Goal: Task Accomplishment & Management: Manage account settings

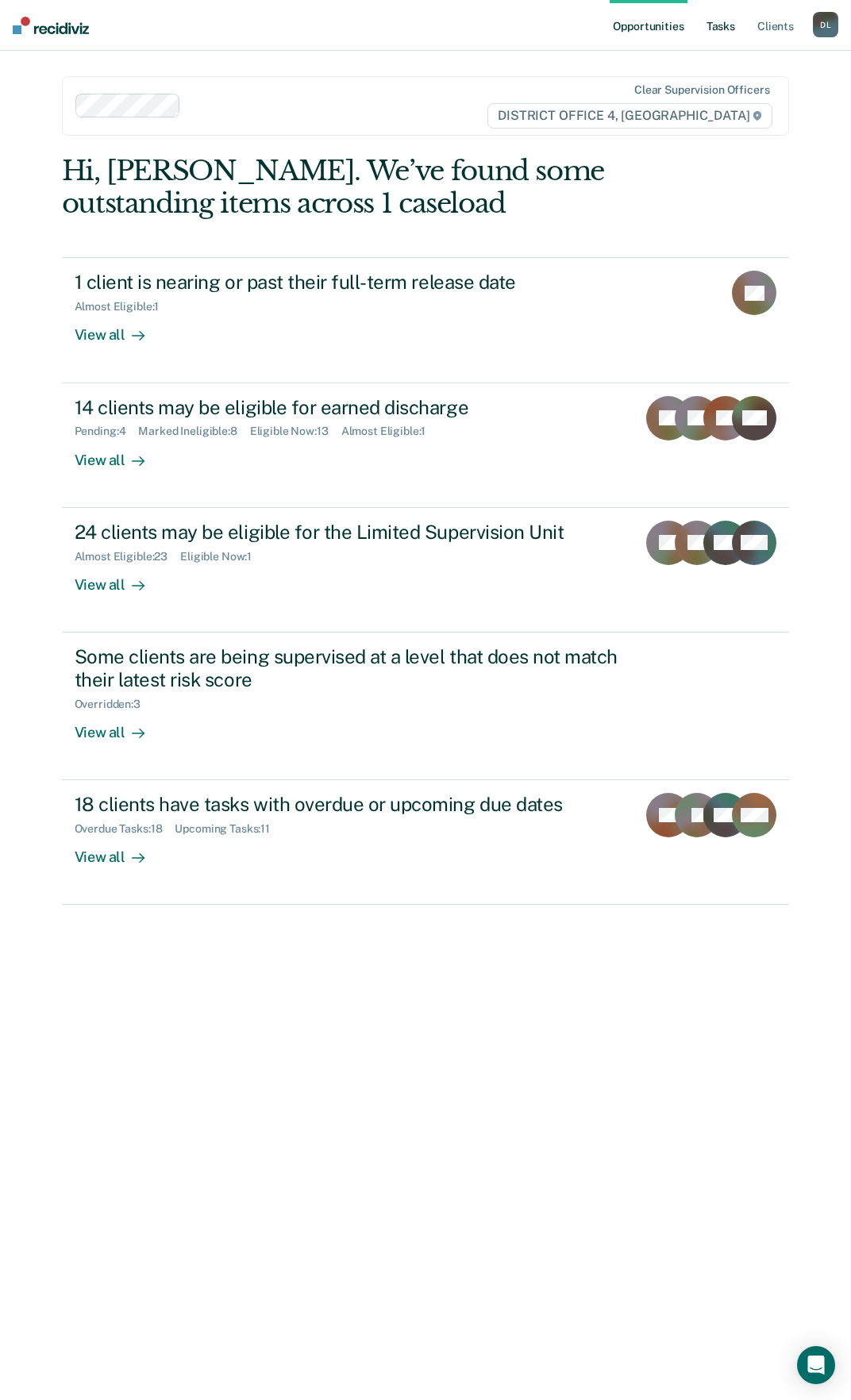
click at [734, 35] on link "Tasks" at bounding box center [721, 25] width 35 height 51
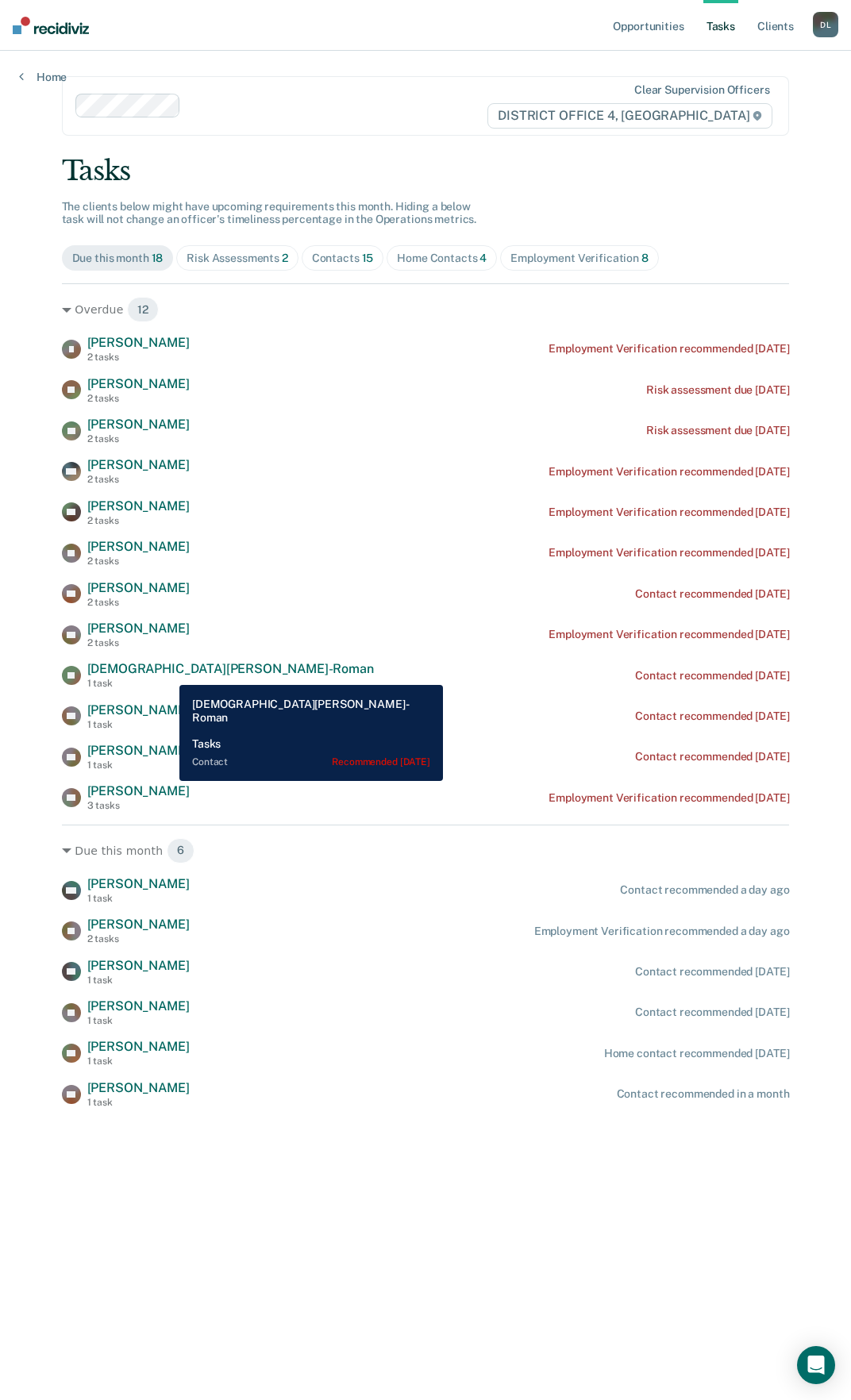
click at [169, 672] on span "[DEMOGRAPHIC_DATA][PERSON_NAME]-Roman" at bounding box center [230, 668] width 287 height 15
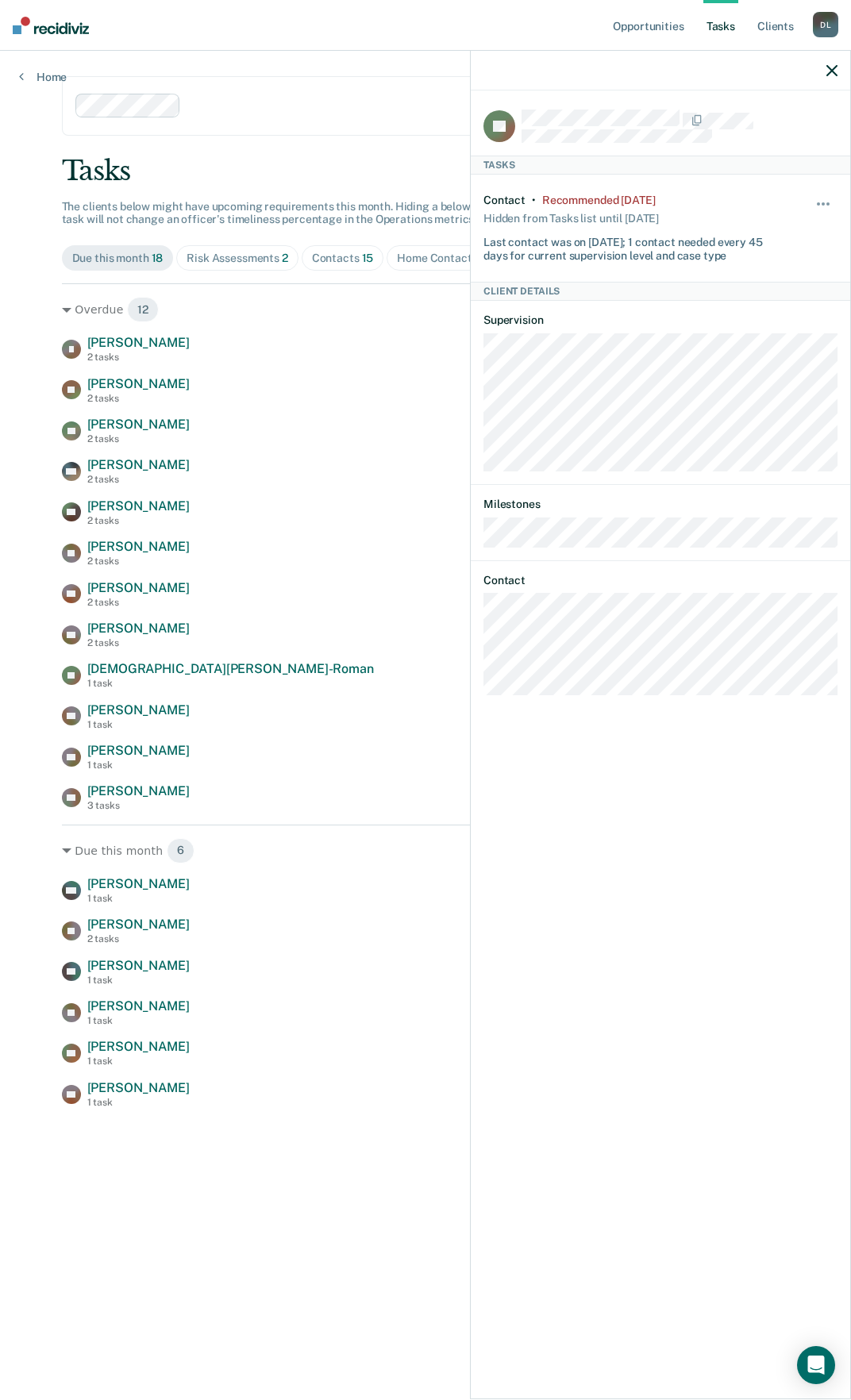
drag, startPoint x: 169, startPoint y: 672, endPoint x: 287, endPoint y: 468, distance: 235.7
click at [287, 468] on div "MH [PERSON_NAME] 2 tasks Employment Verification recommended [DATE]" at bounding box center [425, 471] width 728 height 27
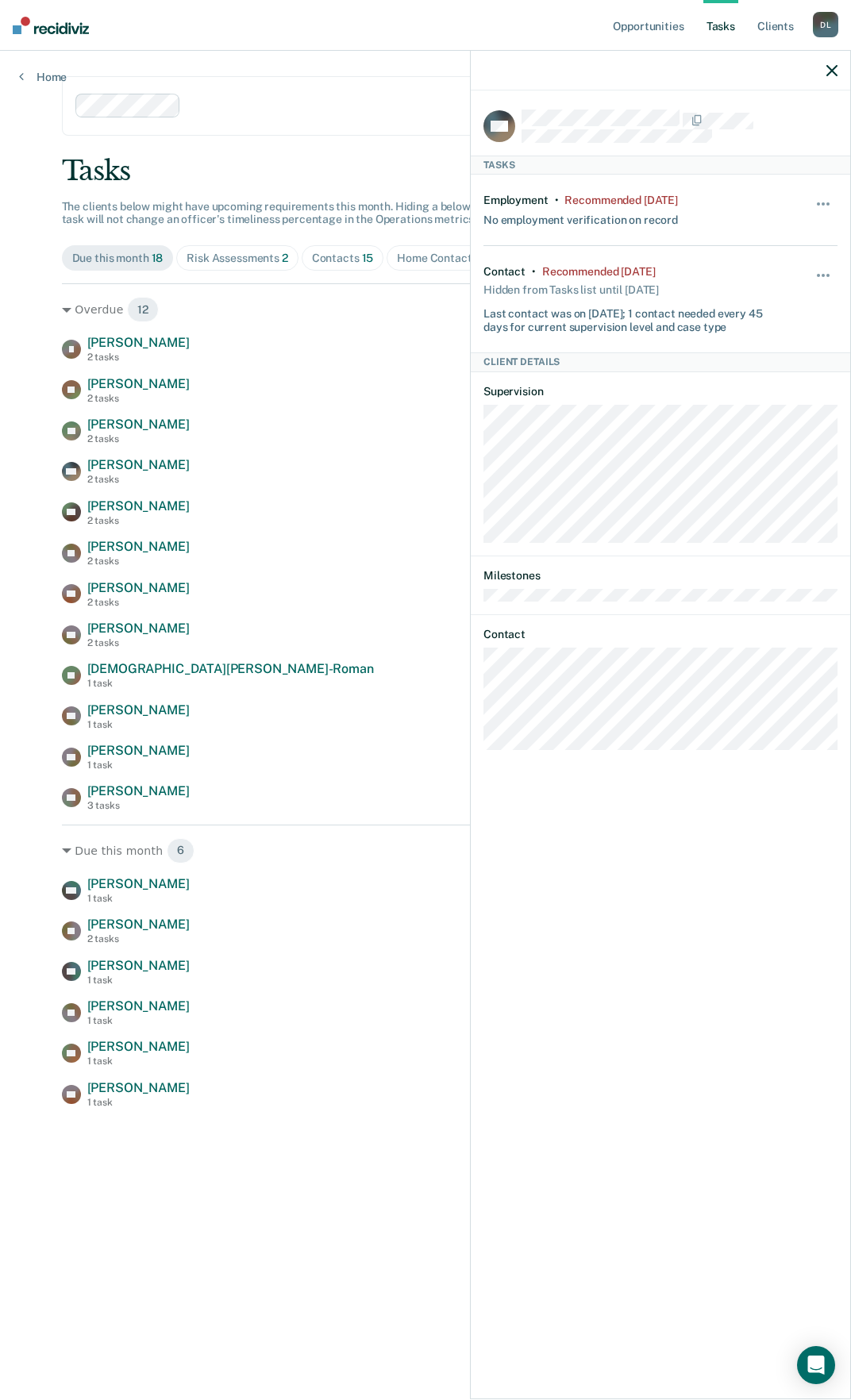
click at [827, 72] on icon "button" at bounding box center [831, 70] width 11 height 11
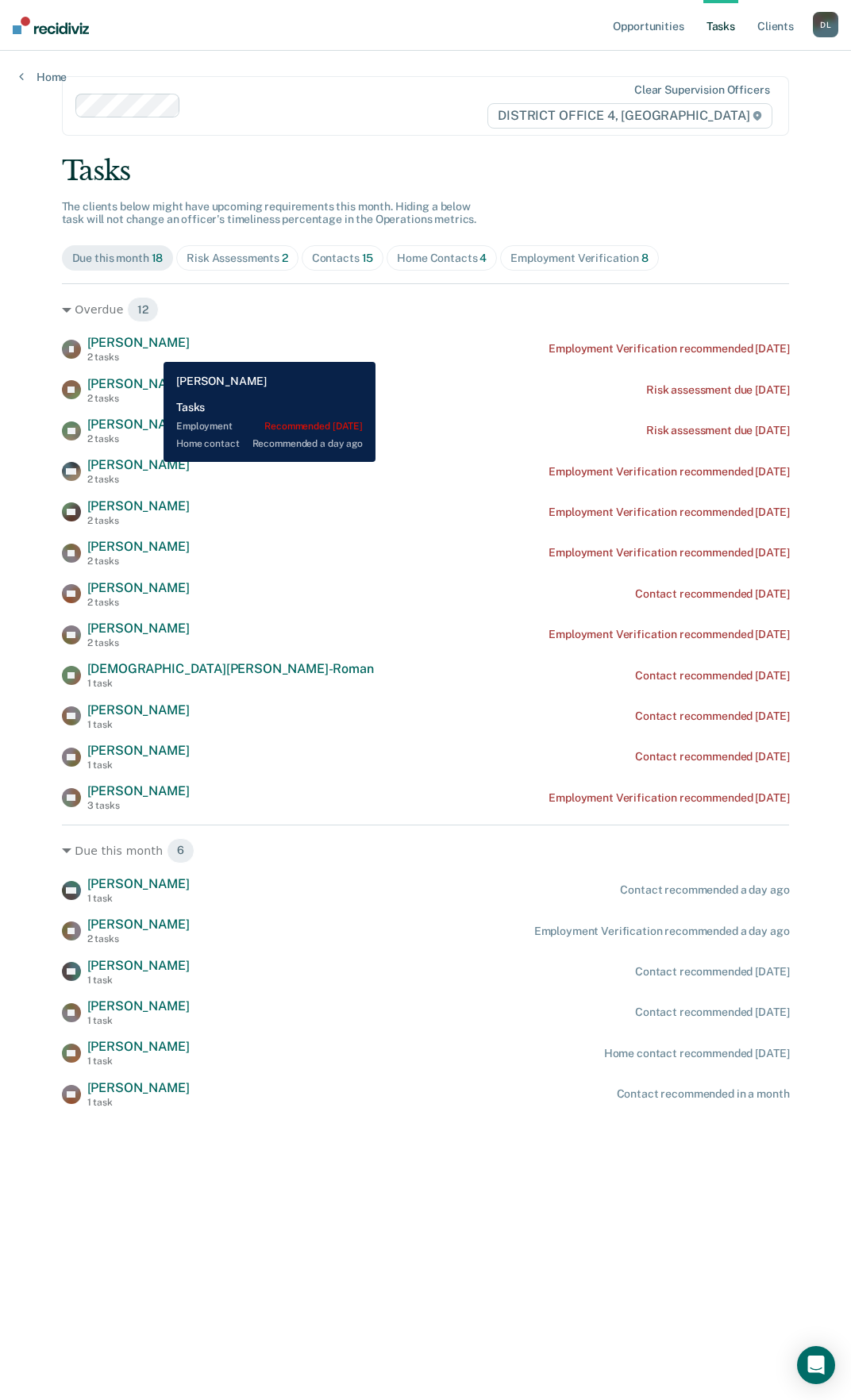
click at [147, 347] on span "[PERSON_NAME]" at bounding box center [138, 342] width 103 height 15
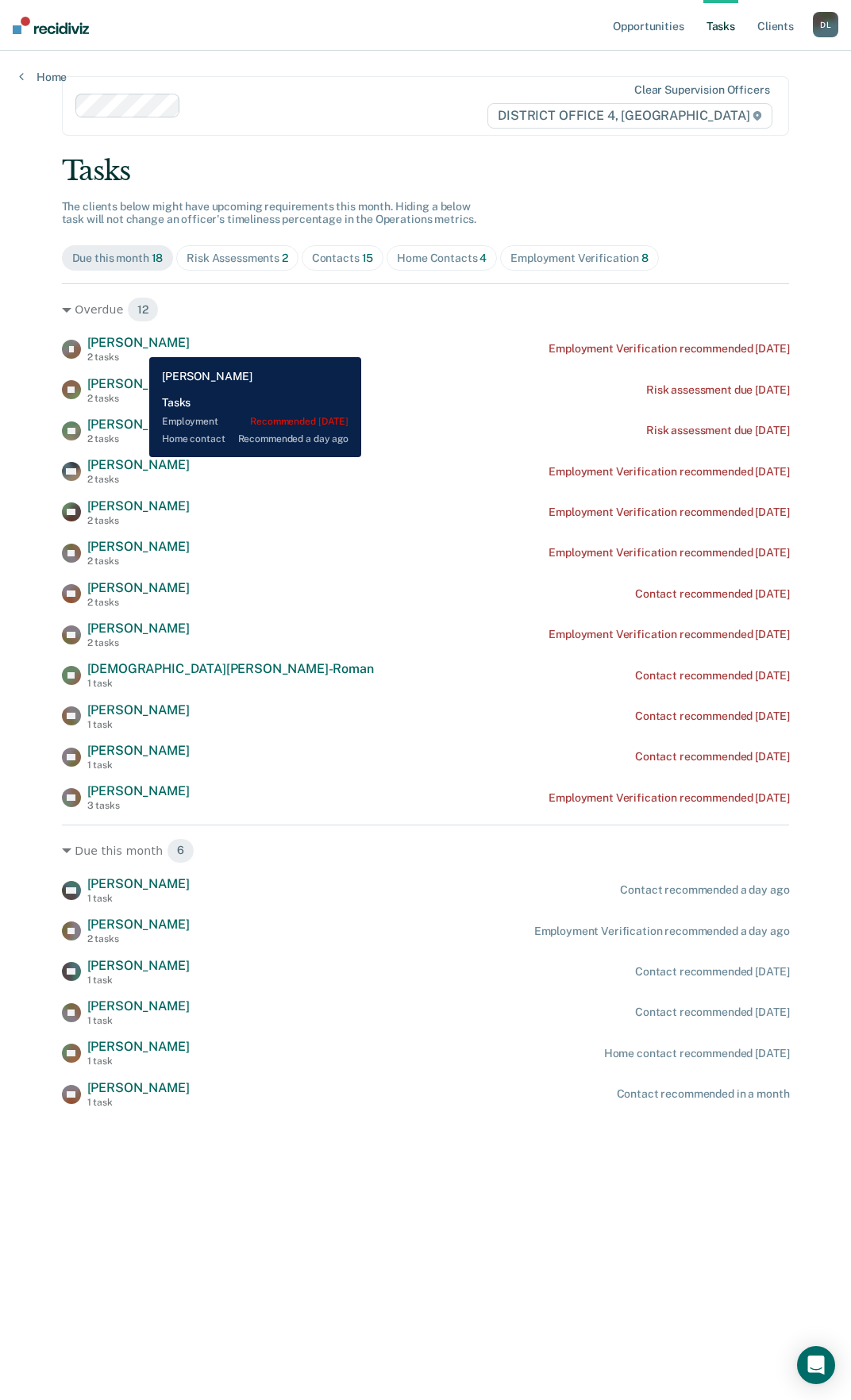
click at [137, 345] on span "[PERSON_NAME]" at bounding box center [138, 342] width 103 height 15
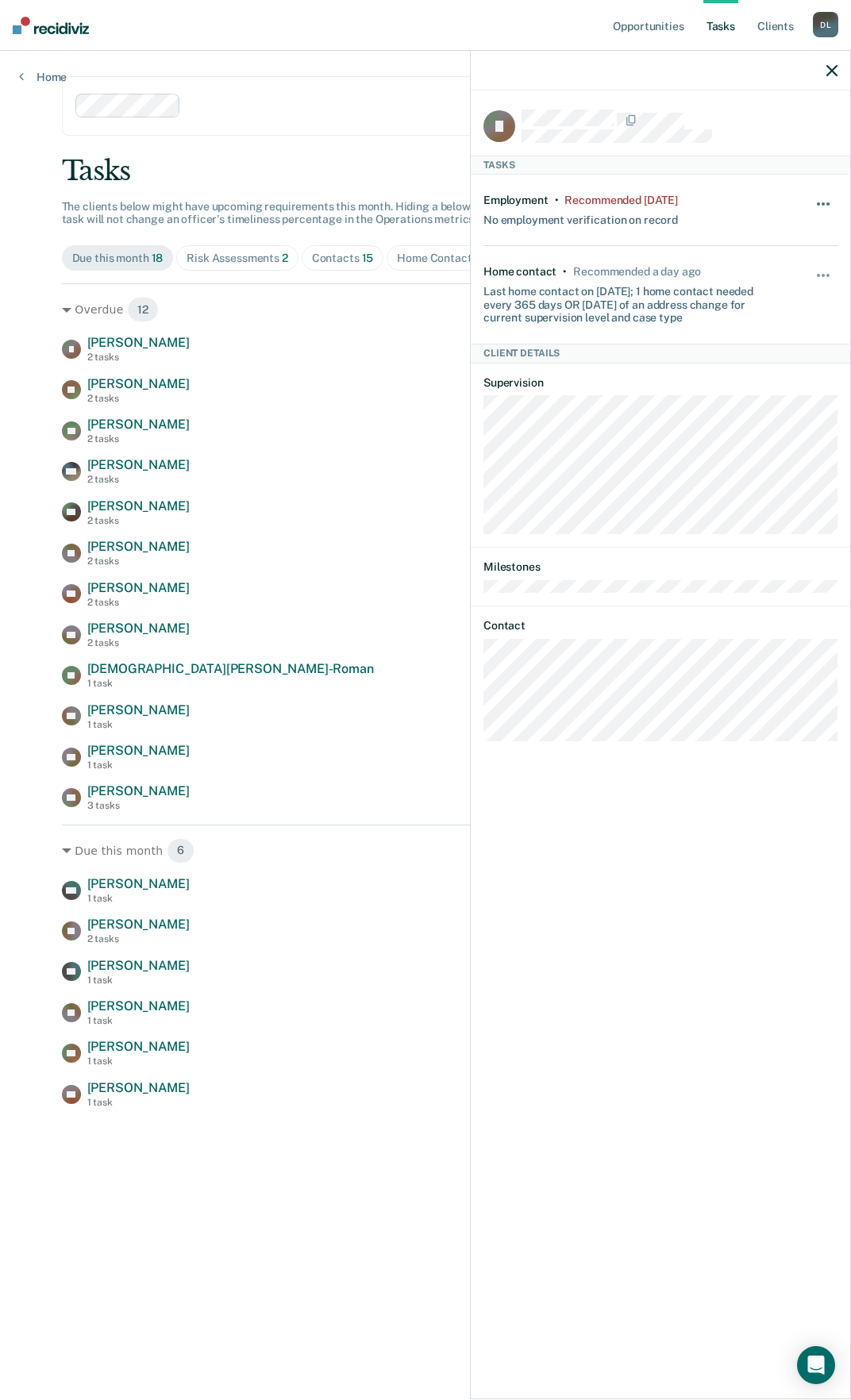
click at [826, 203] on button "button" at bounding box center [824, 212] width 27 height 25
click at [774, 271] on button "7 days" at bounding box center [780, 280] width 115 height 25
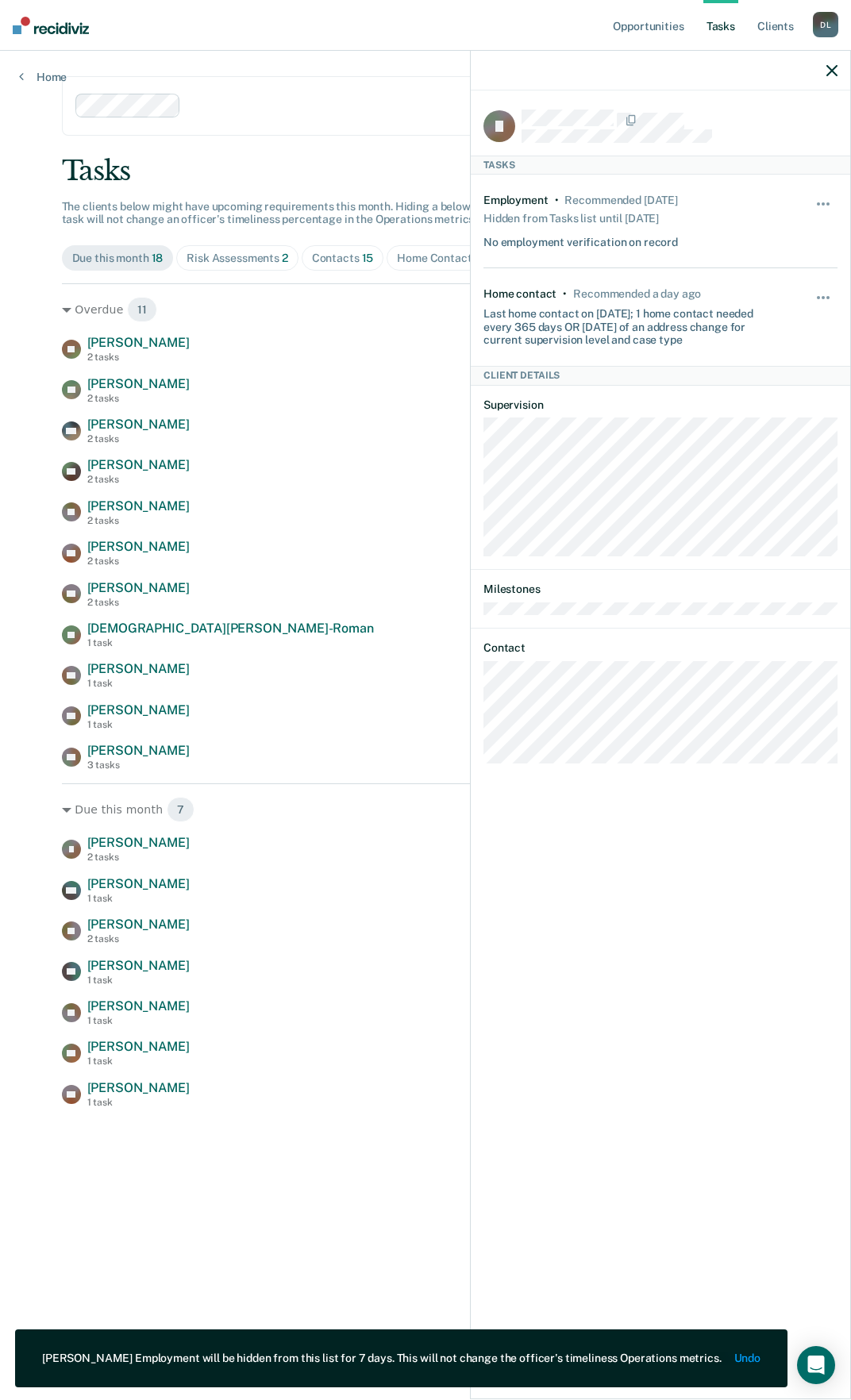
click at [830, 72] on icon "button" at bounding box center [831, 70] width 11 height 11
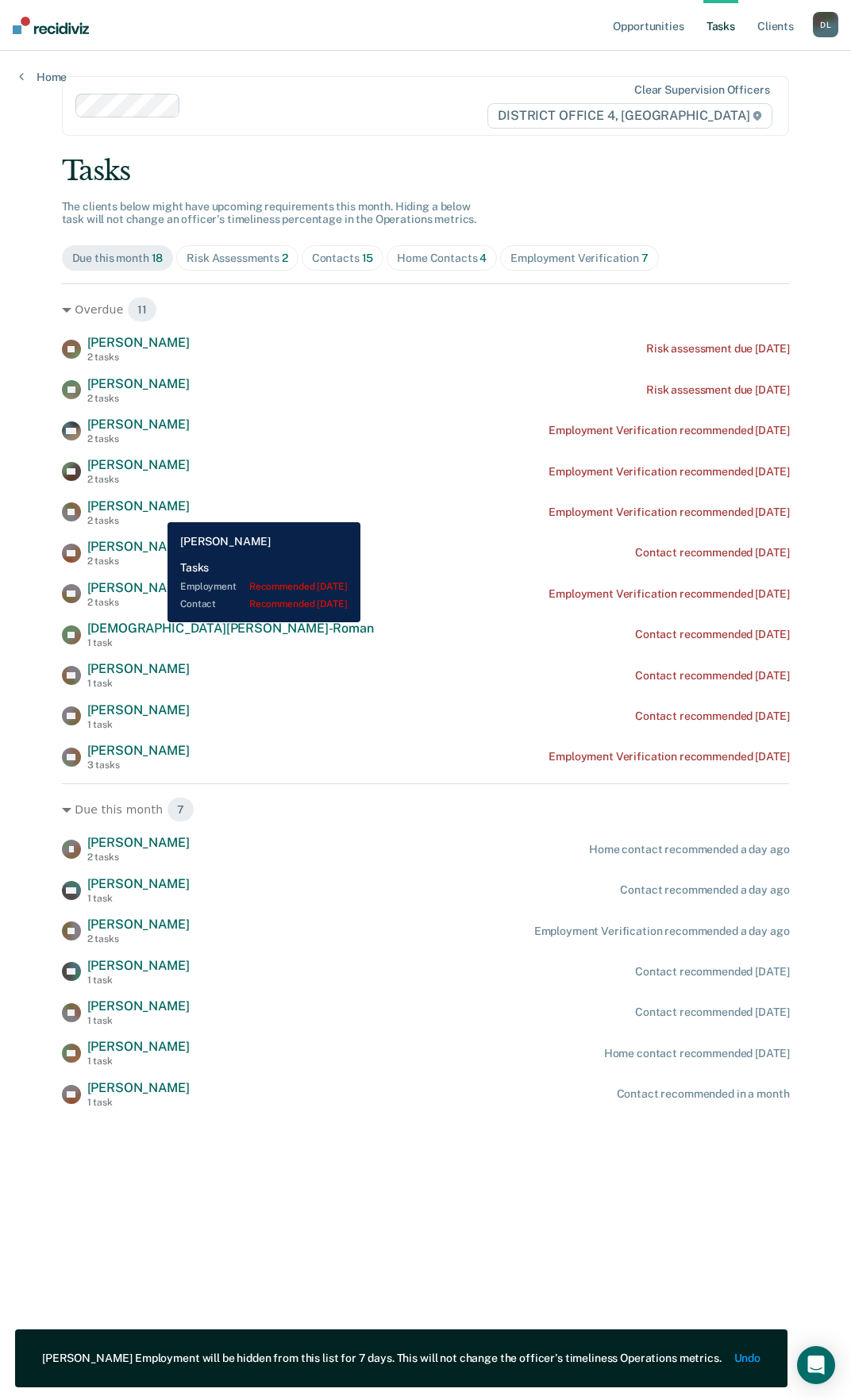
click at [156, 510] on span "[PERSON_NAME]" at bounding box center [138, 506] width 103 height 15
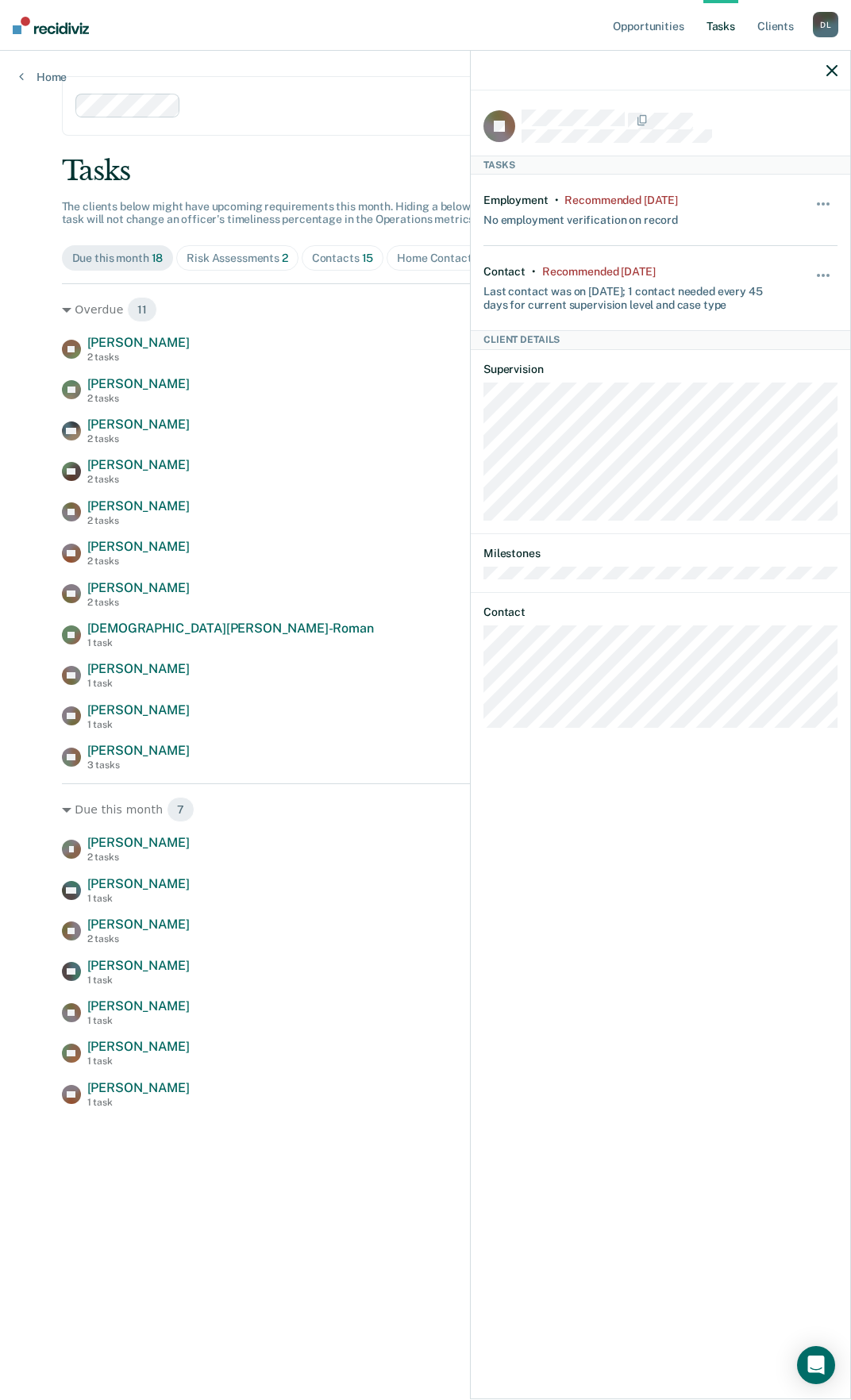
click at [829, 70] on icon "button" at bounding box center [831, 70] width 11 height 11
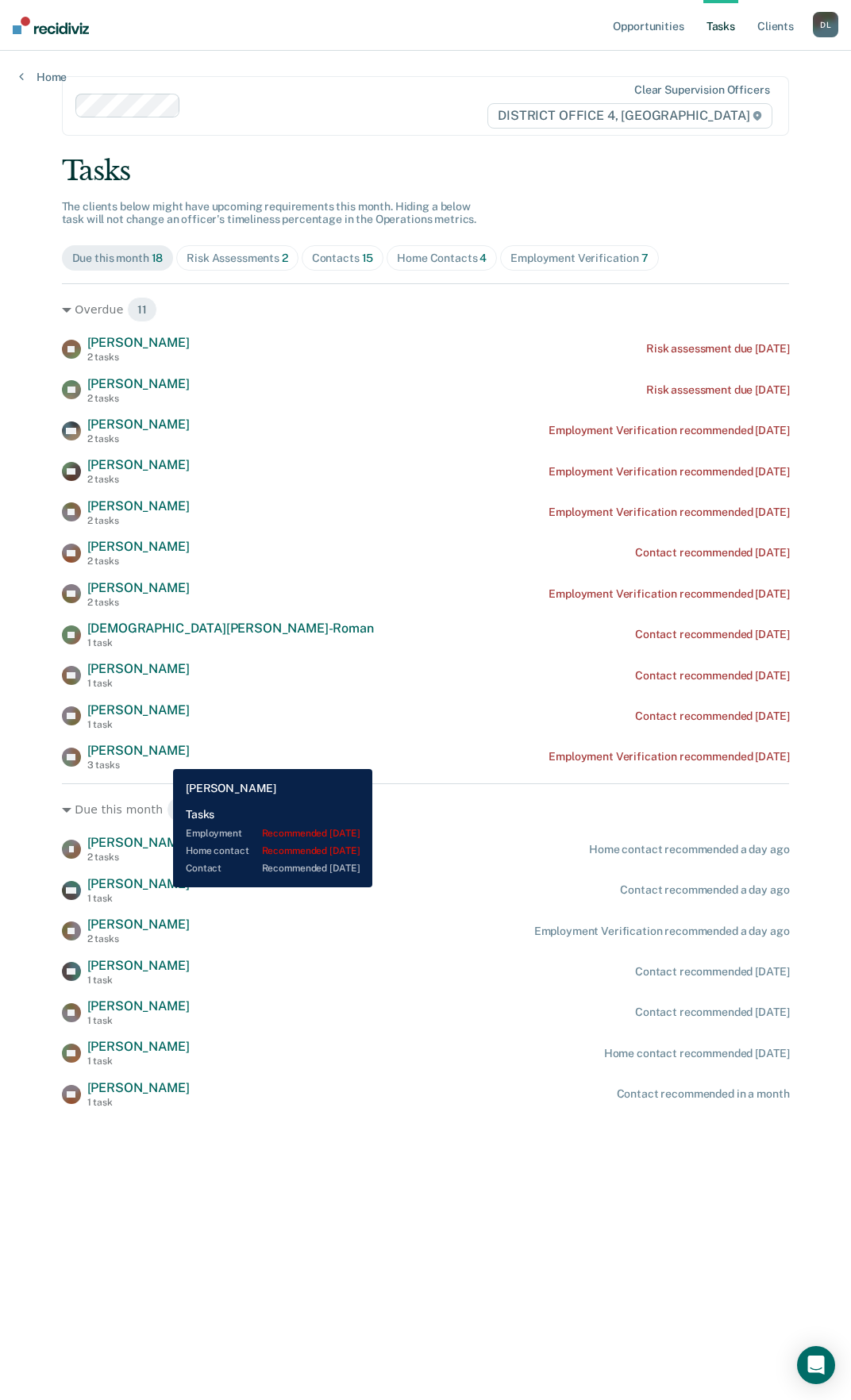
click at [161, 756] on span "[PERSON_NAME]" at bounding box center [138, 749] width 103 height 15
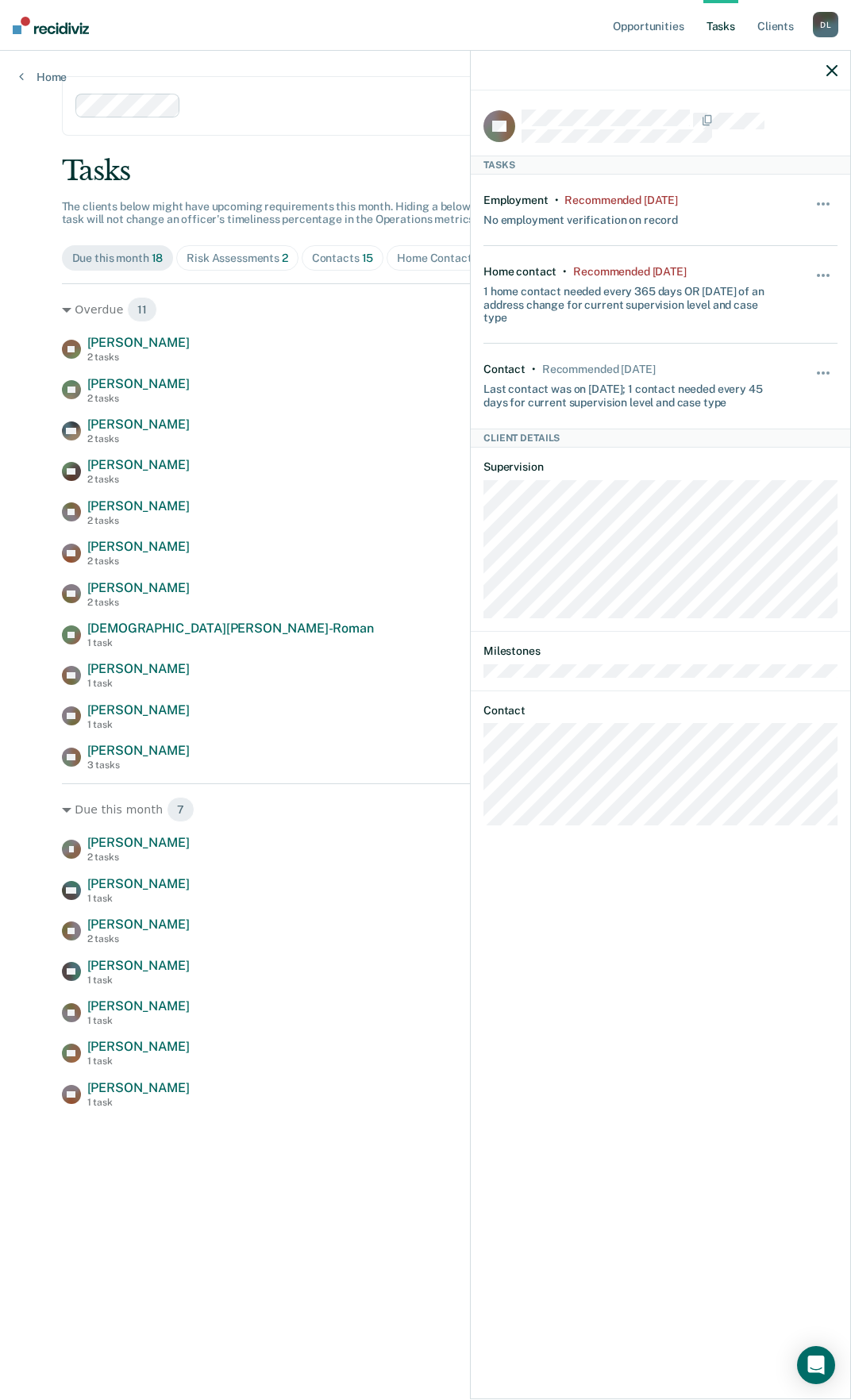
click at [832, 70] on icon "button" at bounding box center [831, 70] width 11 height 11
